Goal: Check status

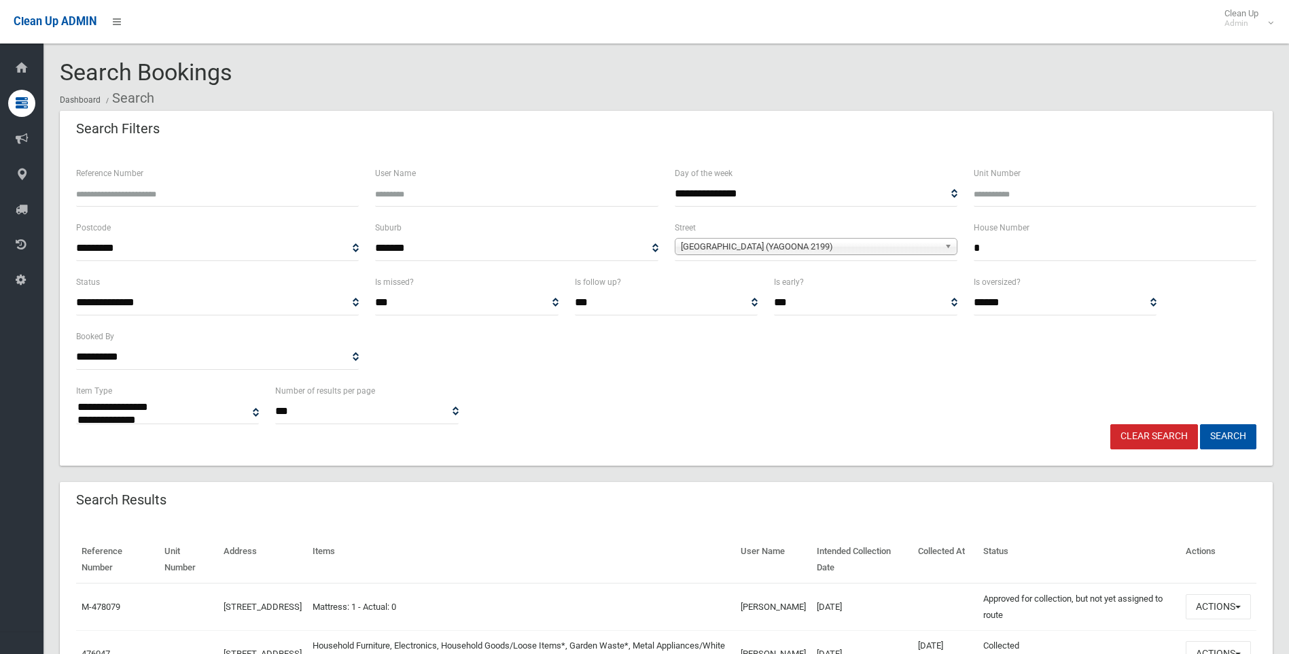
select select
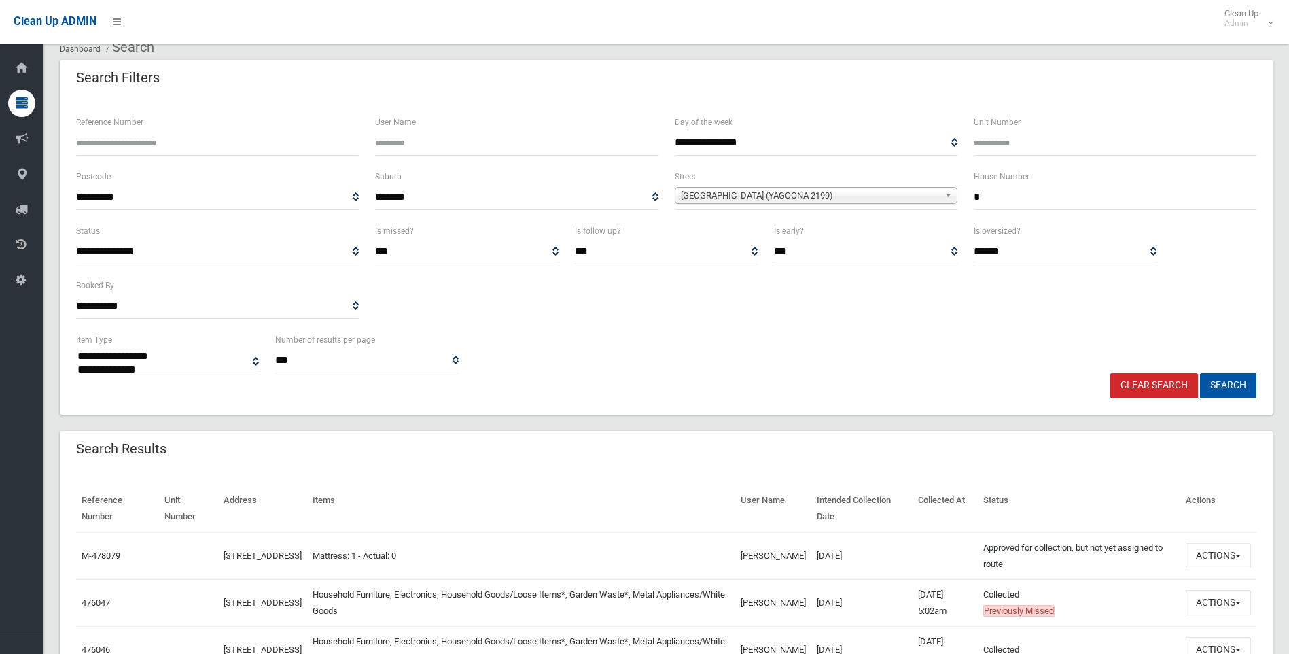
click at [1053, 192] on input "*" at bounding box center [1115, 197] width 283 height 25
drag, startPoint x: 1017, startPoint y: 201, endPoint x: 954, endPoint y: 200, distance: 63.2
click at [954, 200] on div "**********" at bounding box center [666, 195] width 1196 height 54
click at [1068, 176] on div "House Number" at bounding box center [1115, 188] width 283 height 41
click at [1052, 205] on input "text" at bounding box center [1115, 197] width 283 height 25
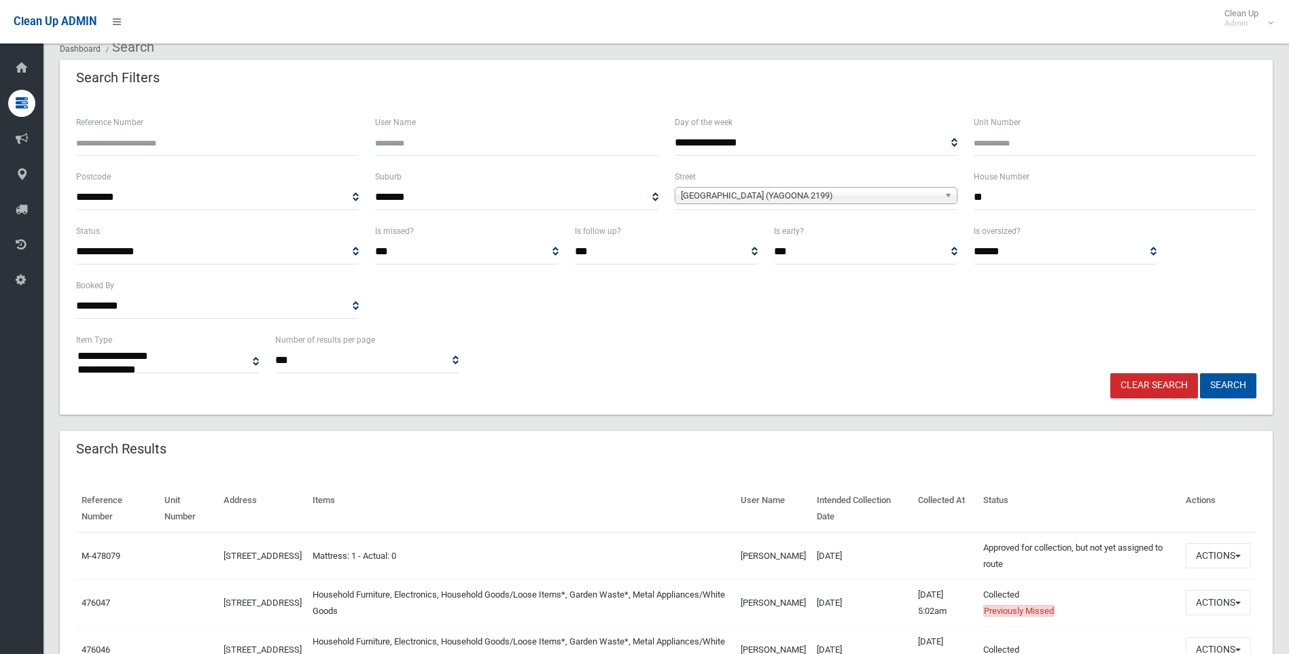
type input "**"
click at [907, 194] on span "Albury Street (YAGOONA 2199)" at bounding box center [810, 196] width 258 height 16
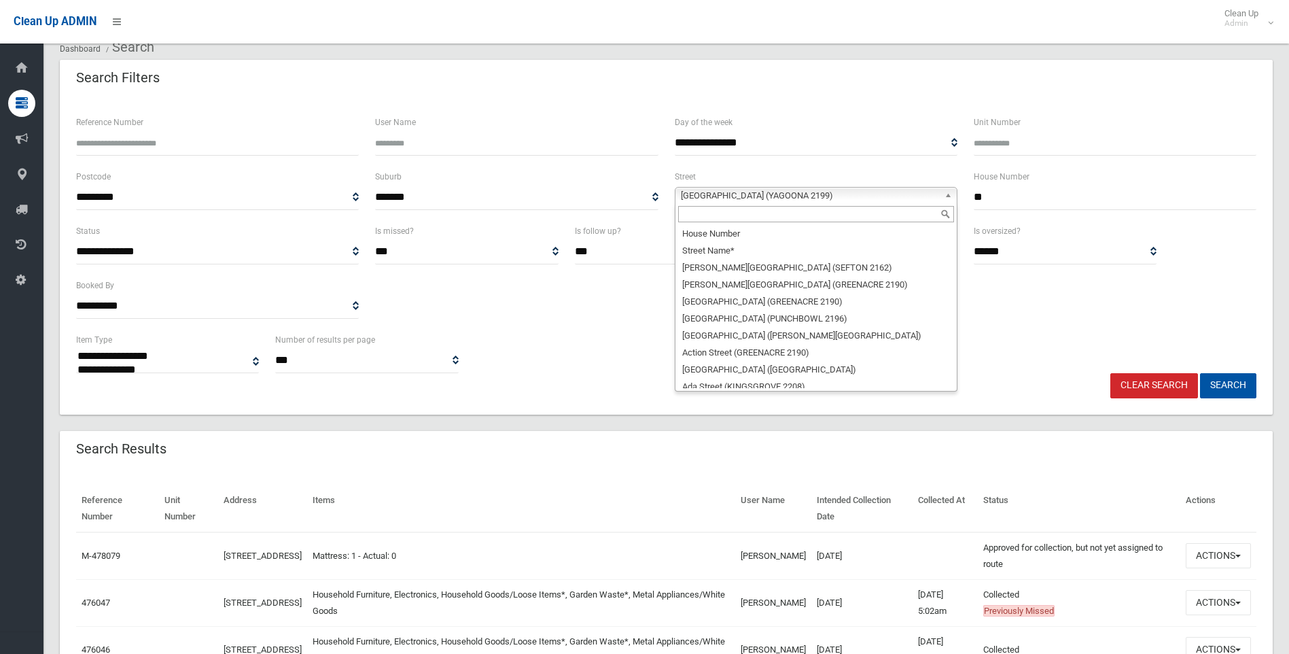
scroll to position [296, 0]
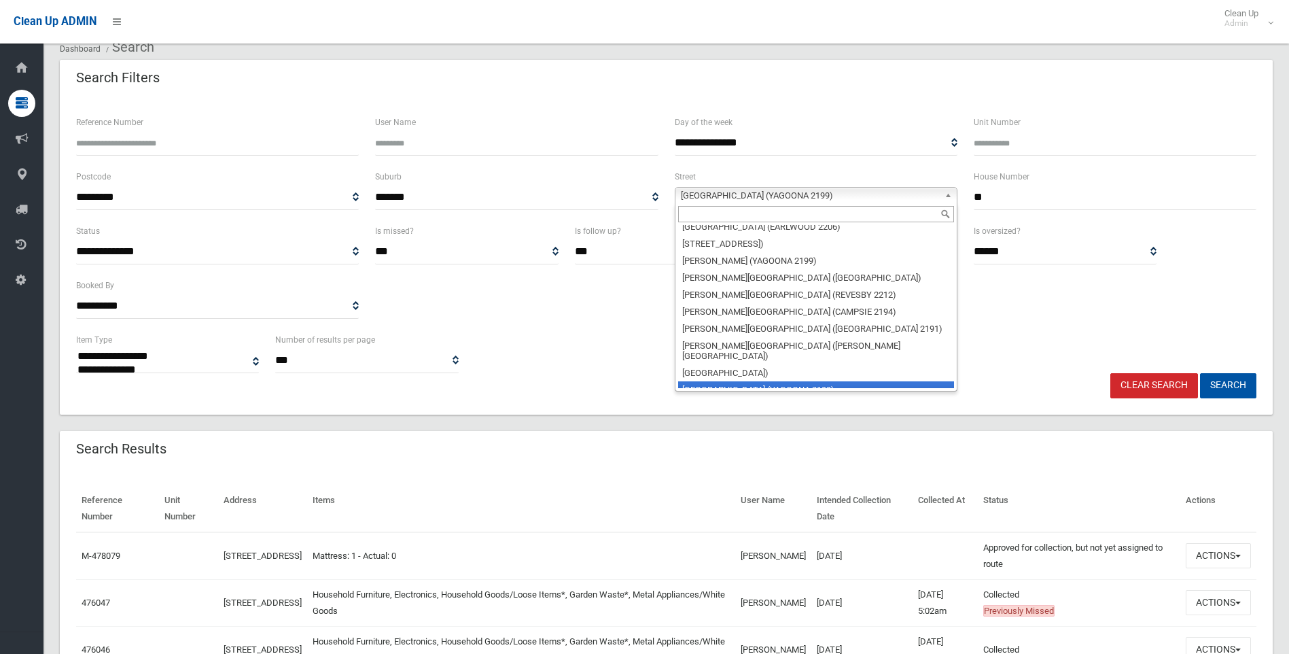
click at [855, 215] on input "text" at bounding box center [816, 214] width 276 height 16
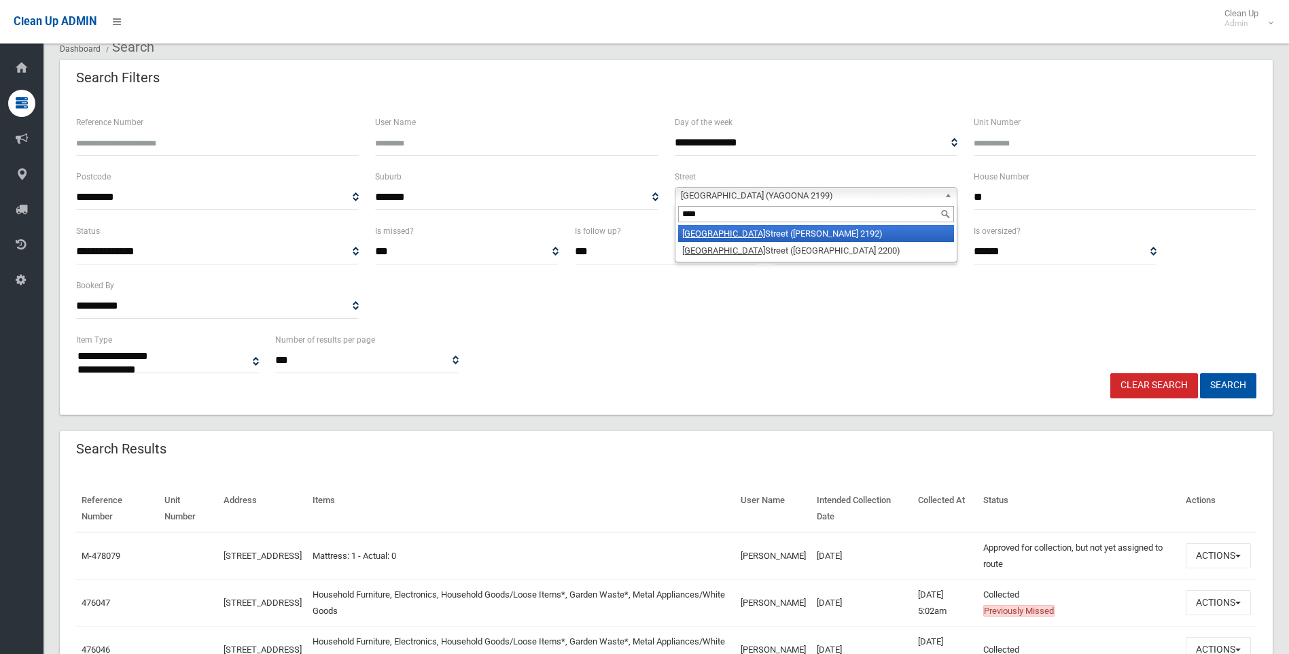
type input "****"
click at [817, 236] on li "York Street (BELMORE 2192)" at bounding box center [816, 233] width 276 height 17
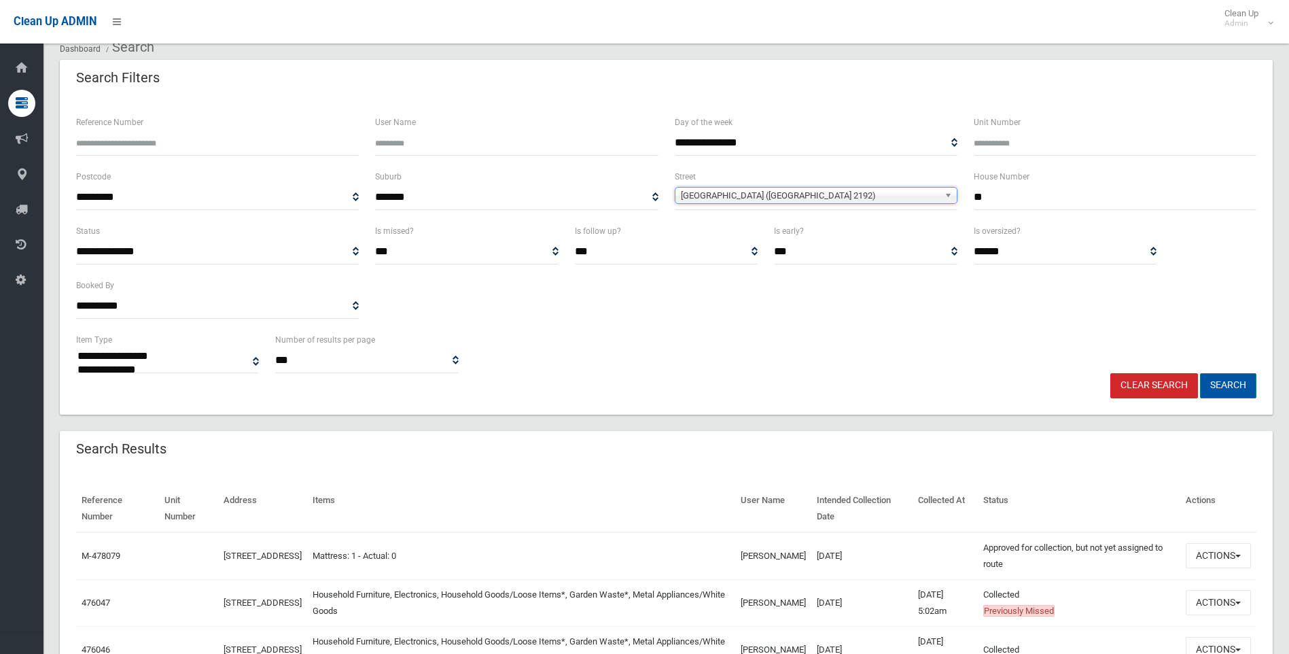
click at [1245, 383] on button "Search" at bounding box center [1228, 385] width 56 height 25
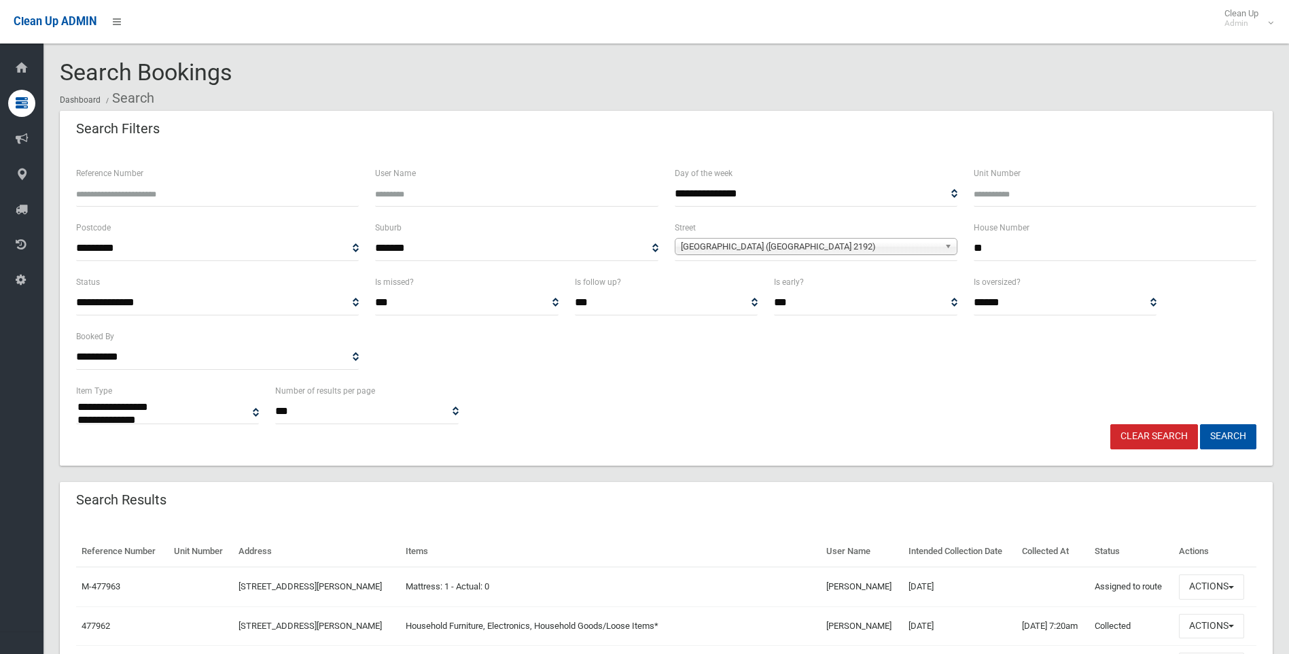
select select
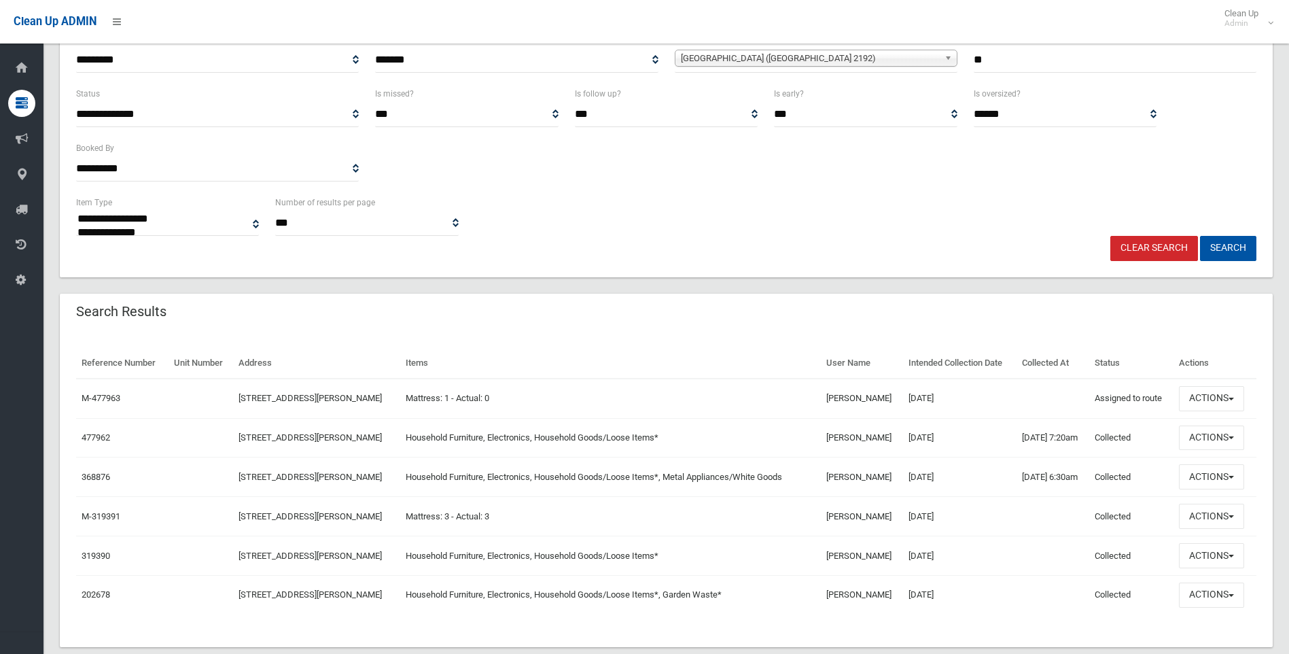
scroll to position [204, 0]
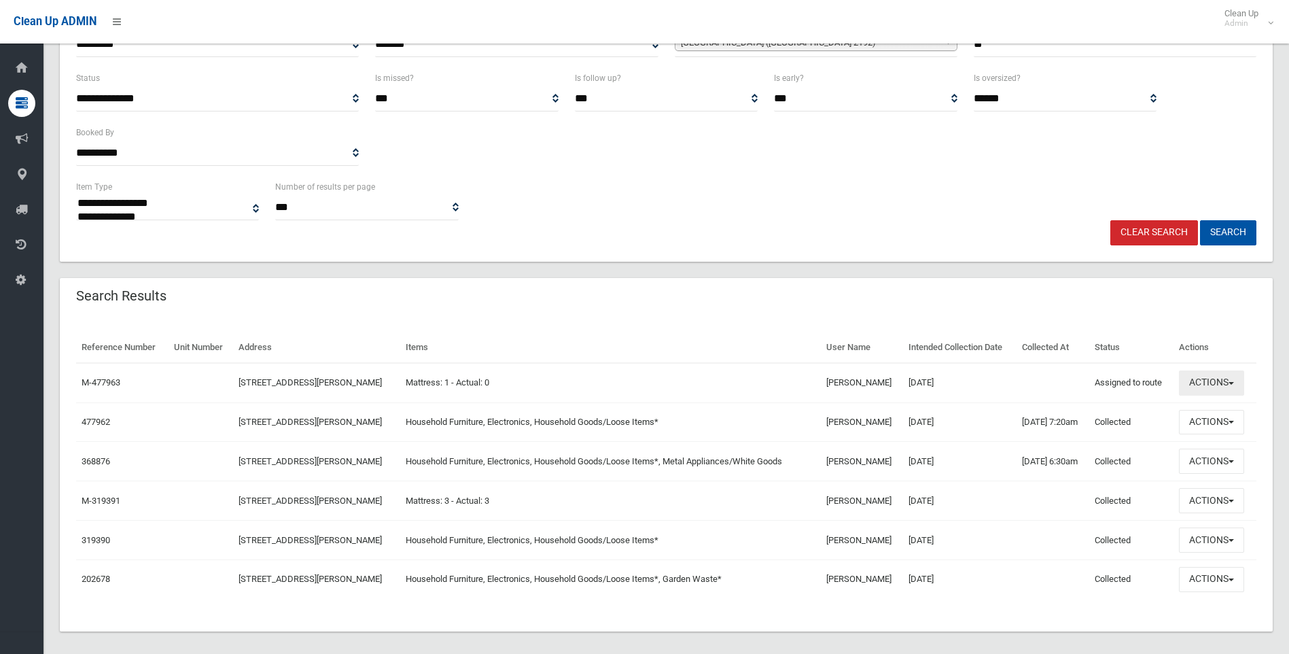
click at [1205, 378] on button "Actions" at bounding box center [1211, 382] width 65 height 25
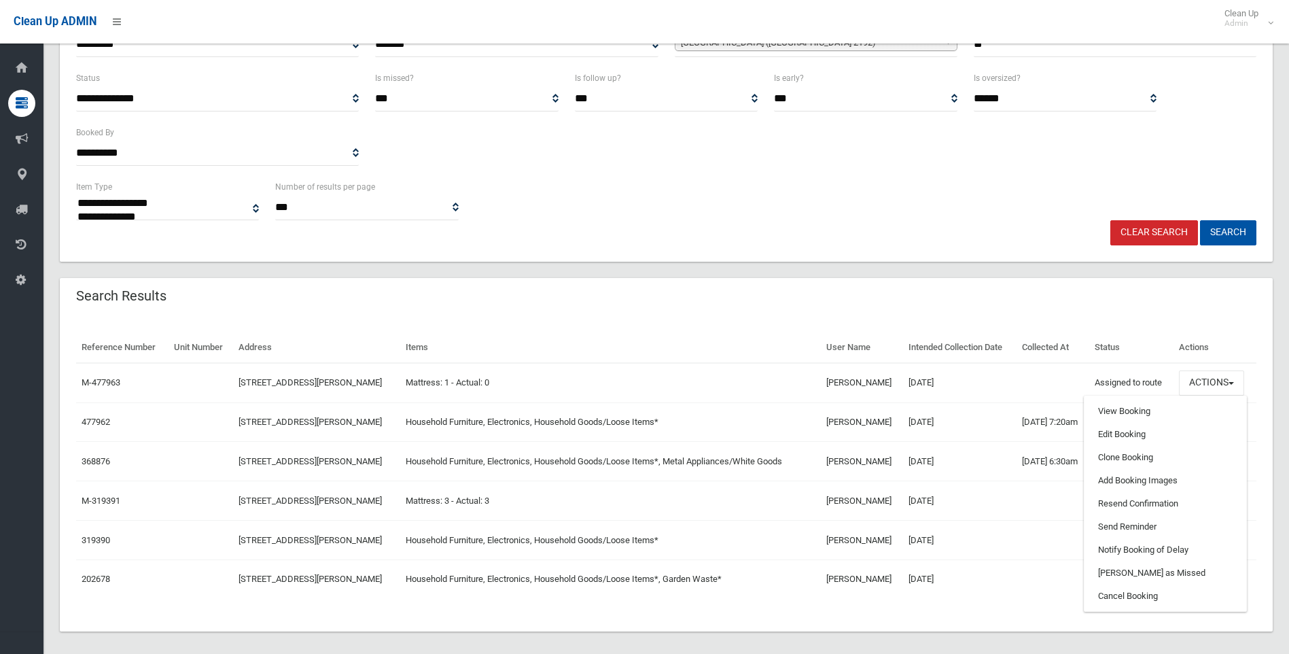
click at [736, 269] on div "**********" at bounding box center [666, 269] width 1213 height 724
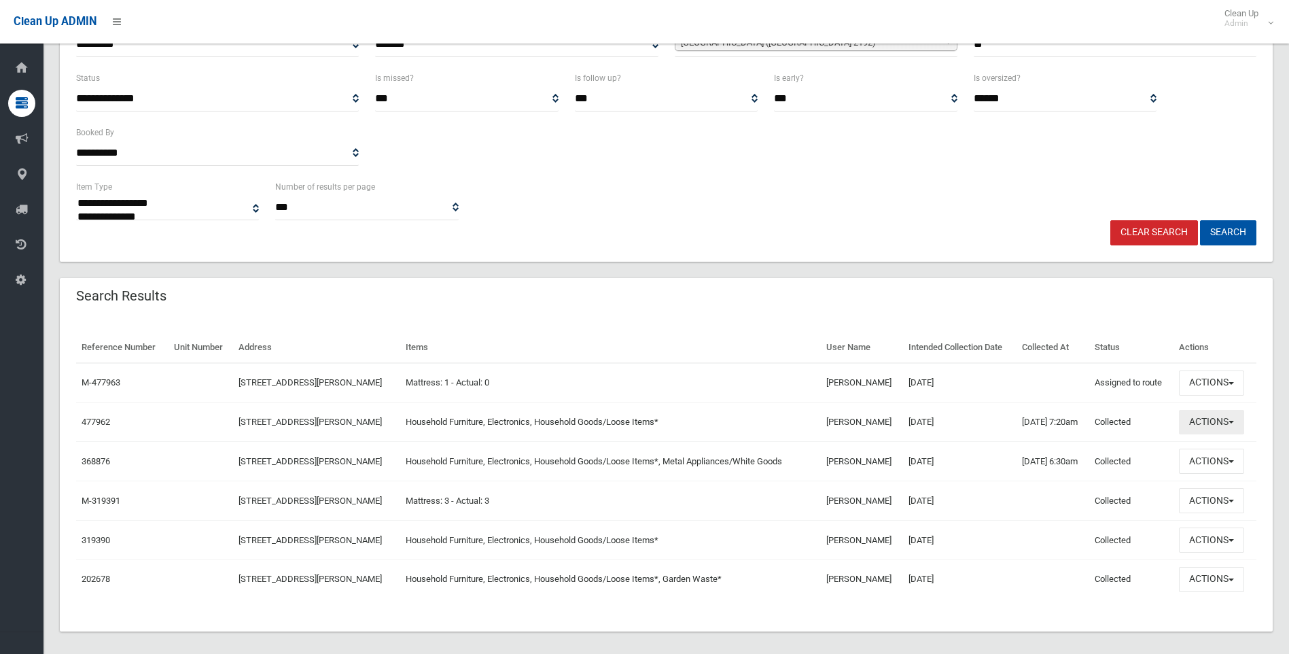
click at [1209, 423] on button "Actions" at bounding box center [1211, 422] width 65 height 25
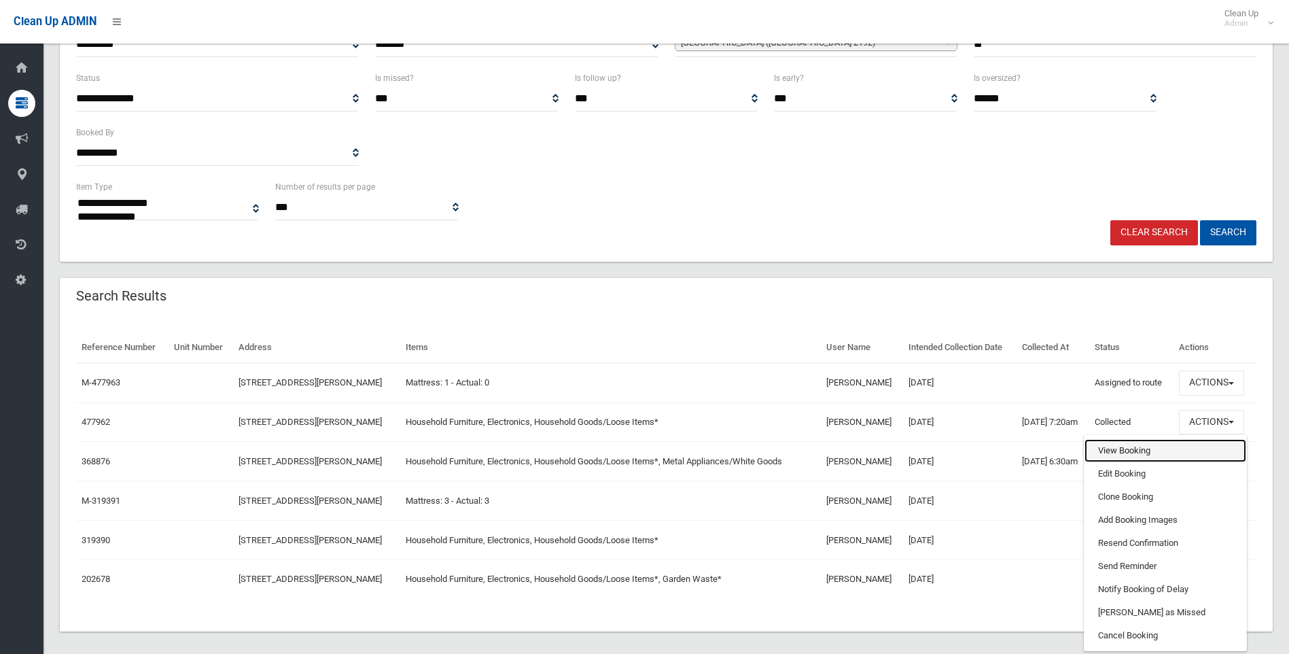
click at [1166, 442] on link "View Booking" at bounding box center [1165, 450] width 162 height 23
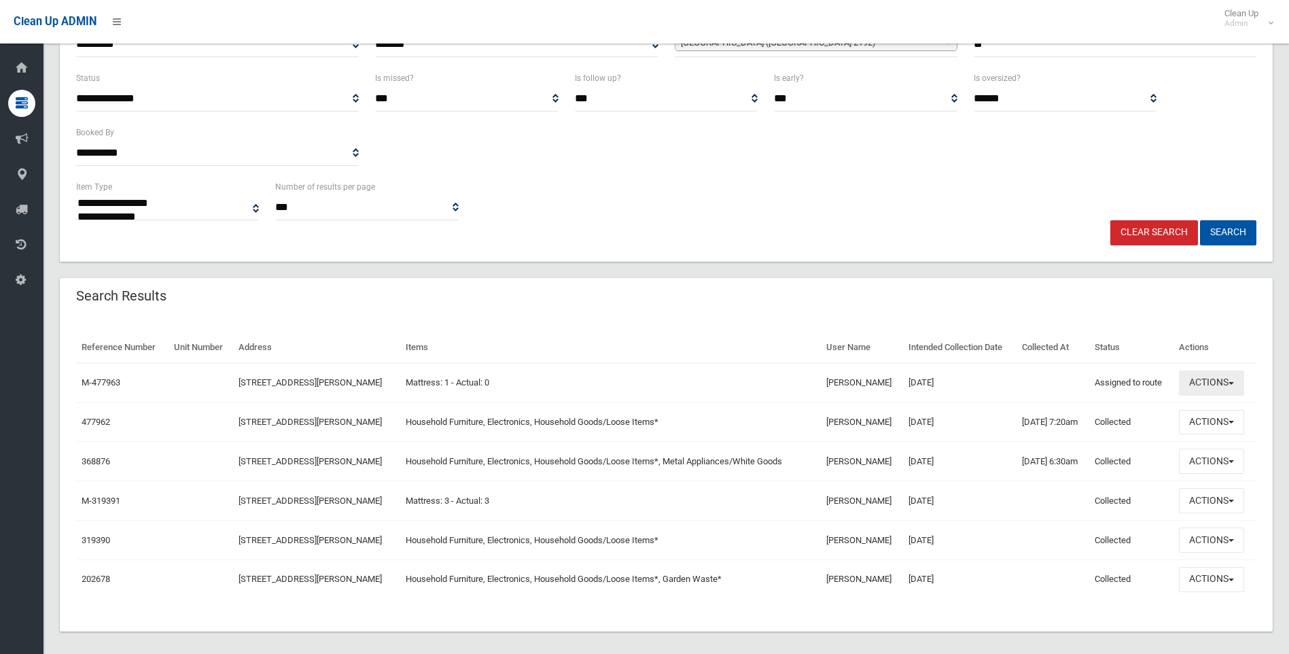
click at [1207, 392] on button "Actions" at bounding box center [1211, 382] width 65 height 25
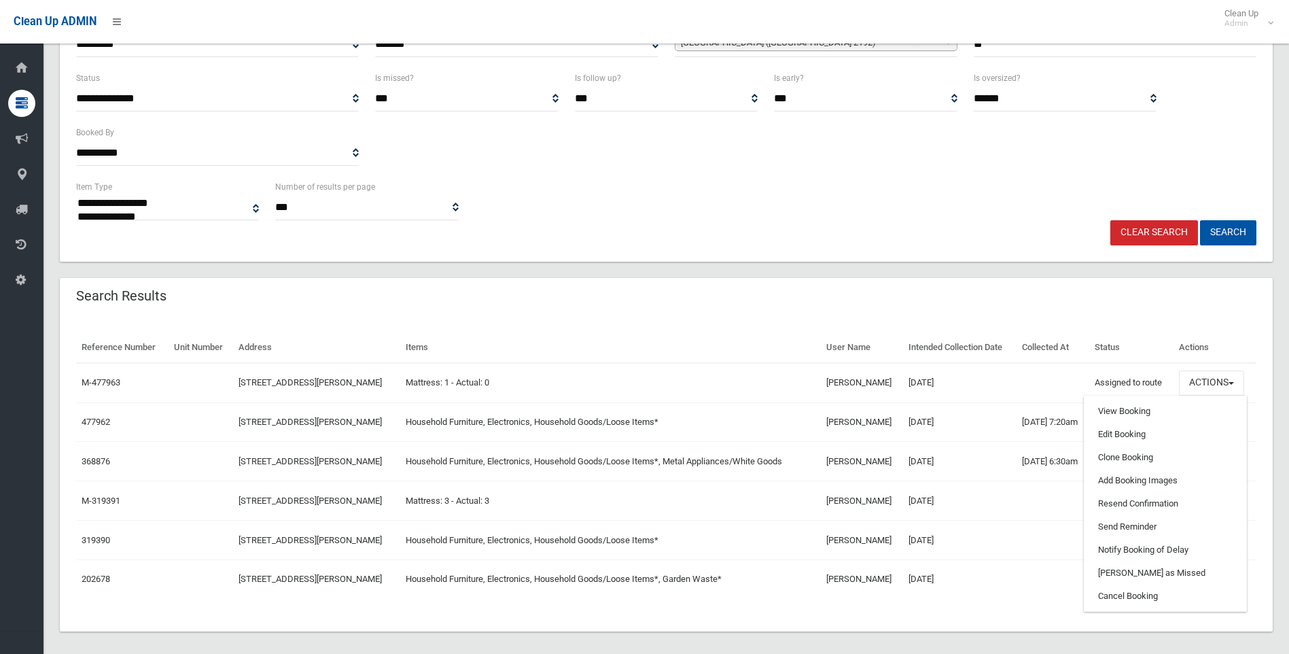
click at [728, 247] on div "**********" at bounding box center [666, 103] width 1213 height 317
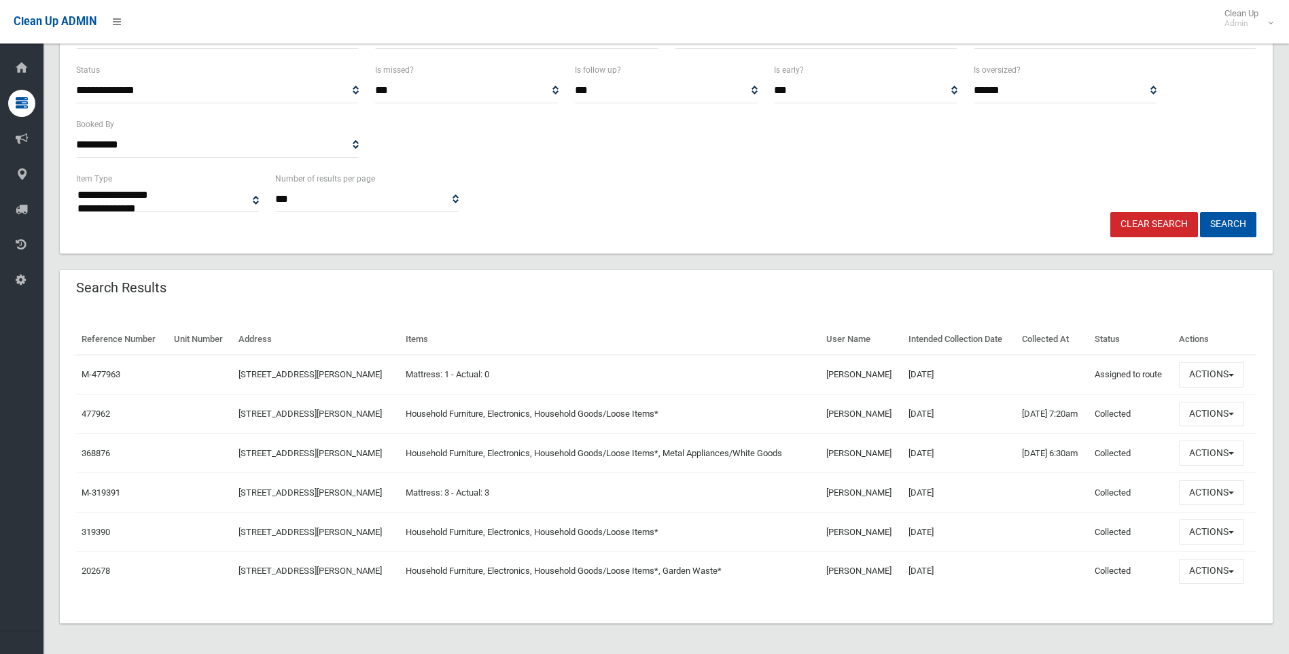
scroll to position [214, 0]
drag, startPoint x: 1096, startPoint y: 415, endPoint x: 349, endPoint y: 415, distance: 746.7
click at [349, 415] on tr "477962 12 York Street, BELMORE NSW 2192 Household Furniture, Electronics, House…" at bounding box center [666, 411] width 1180 height 39
click at [686, 423] on td "Household Furniture, Electronics, Household Goods/Loose Items*" at bounding box center [610, 411] width 420 height 39
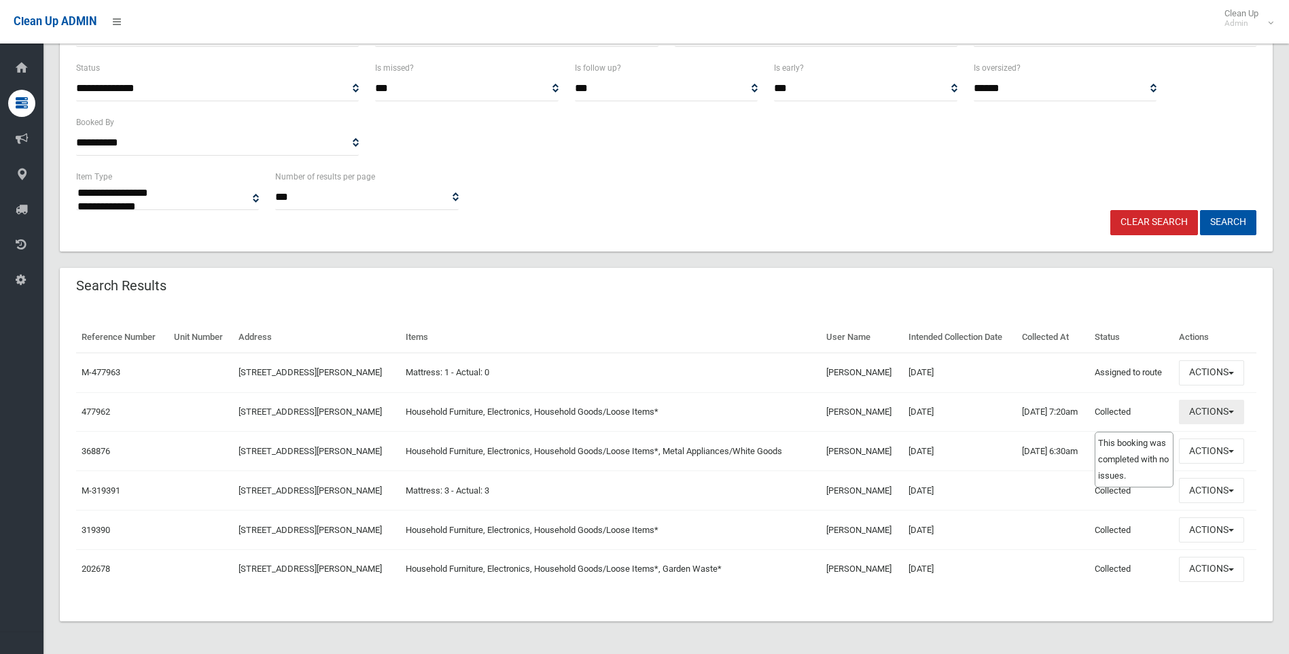
click at [1190, 410] on button "Actions" at bounding box center [1211, 412] width 65 height 25
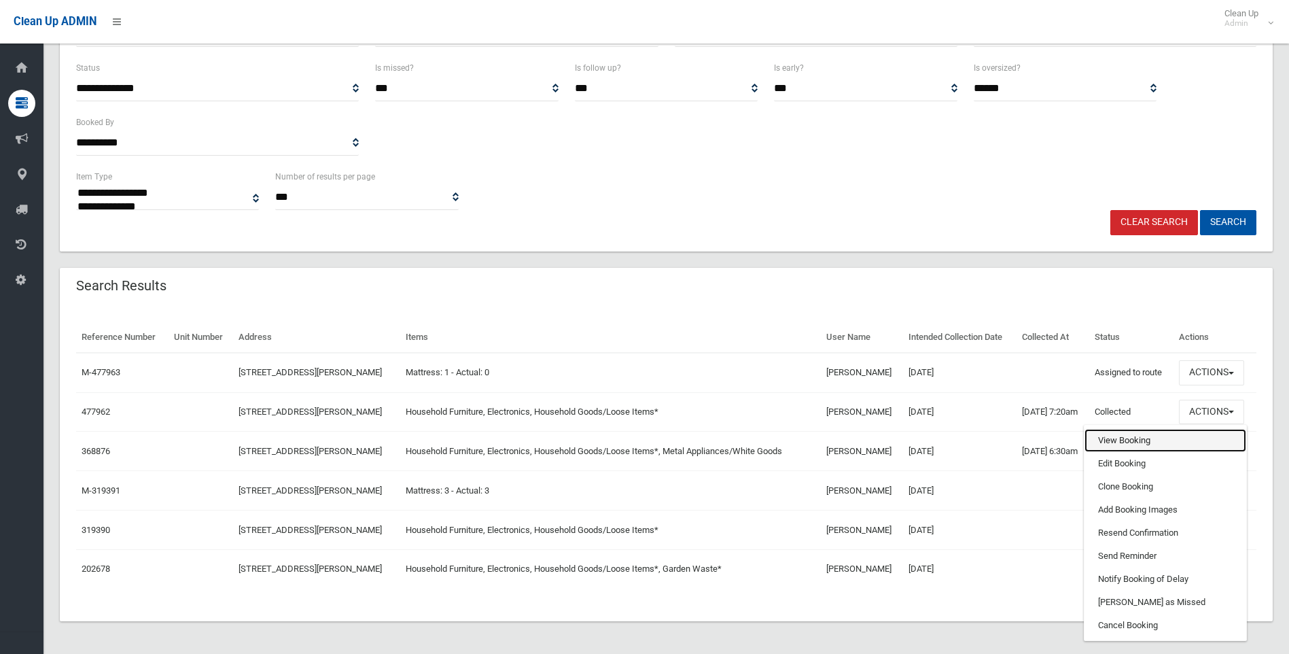
click at [1135, 436] on link "View Booking" at bounding box center [1165, 440] width 162 height 23
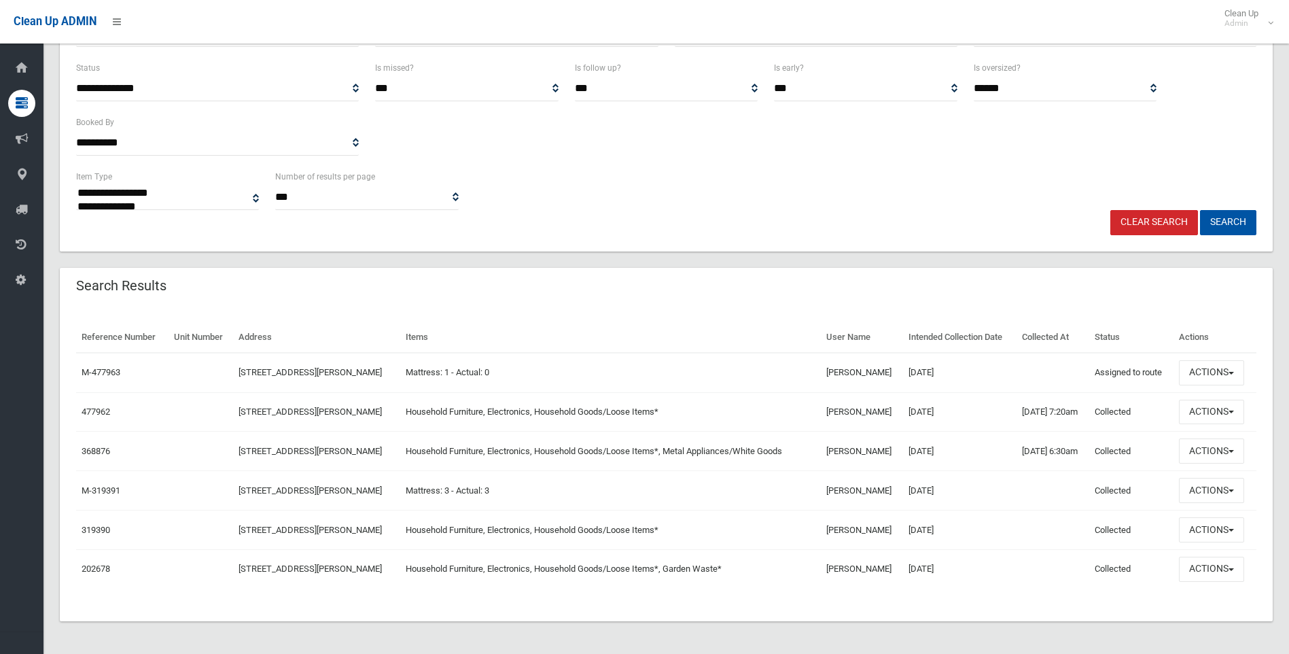
click at [964, 378] on td "[DATE]" at bounding box center [959, 372] width 113 height 39
click at [797, 225] on div "Clear Search Search" at bounding box center [666, 222] width 1196 height 25
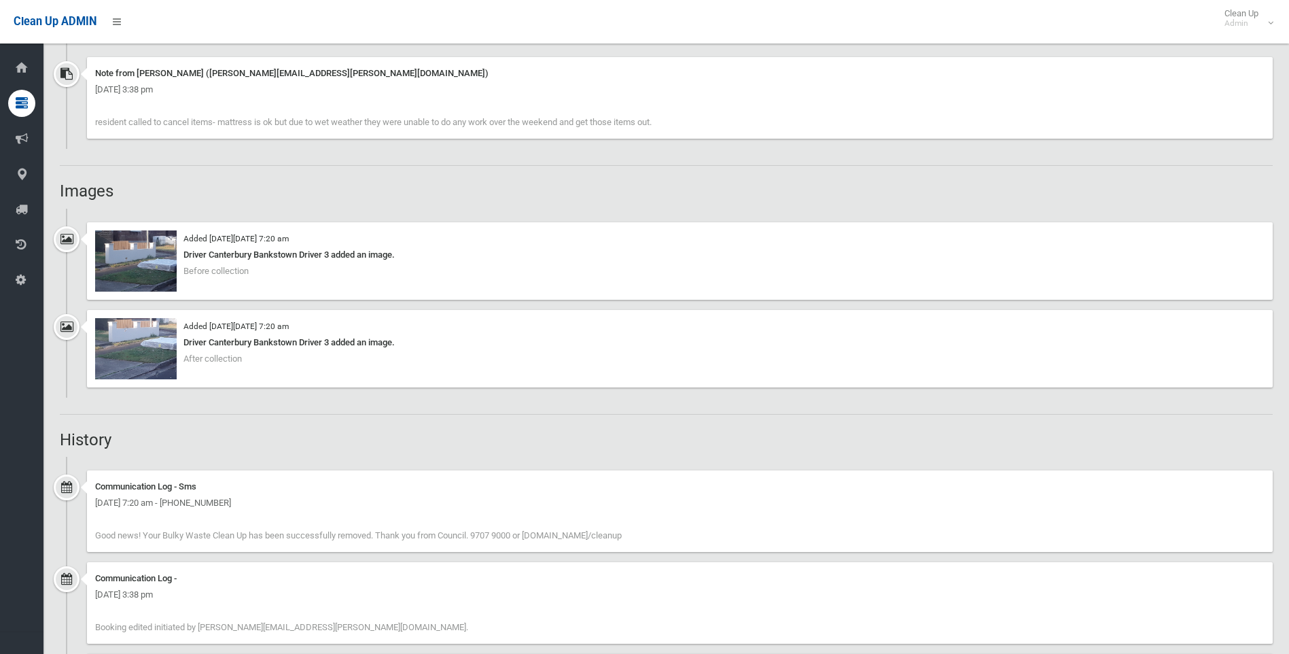
scroll to position [815, 0]
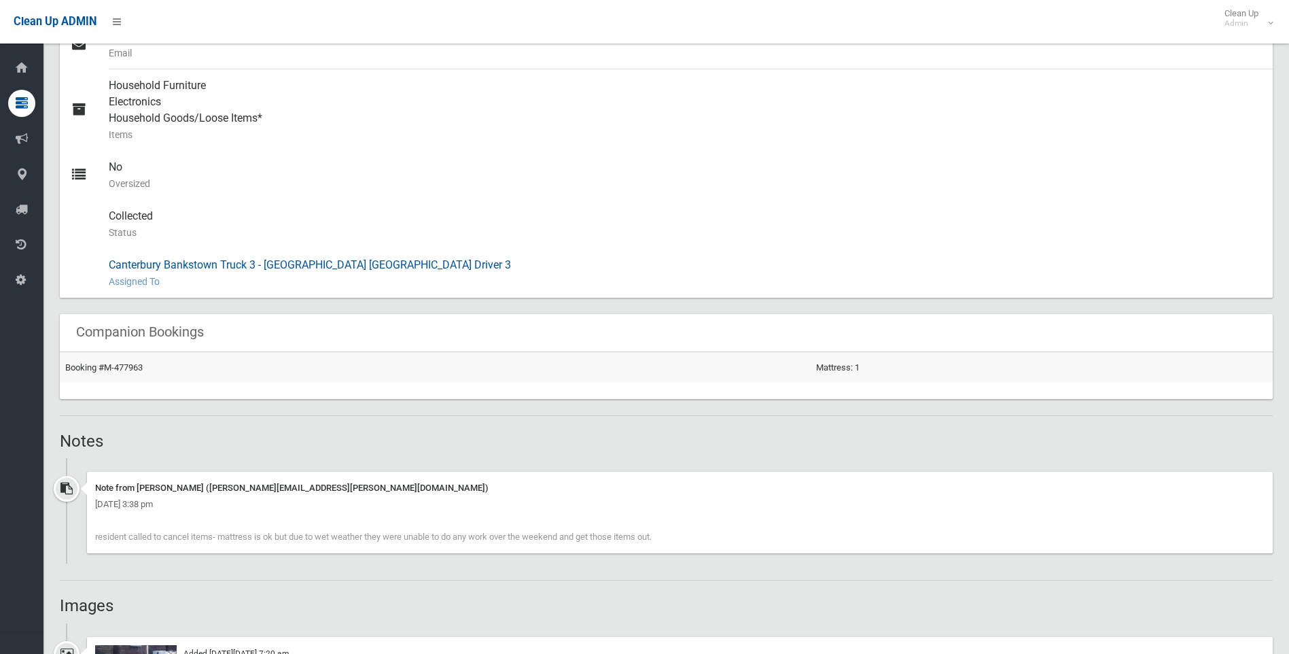
scroll to position [747, 0]
